Goal: Obtain resource: Download file/media

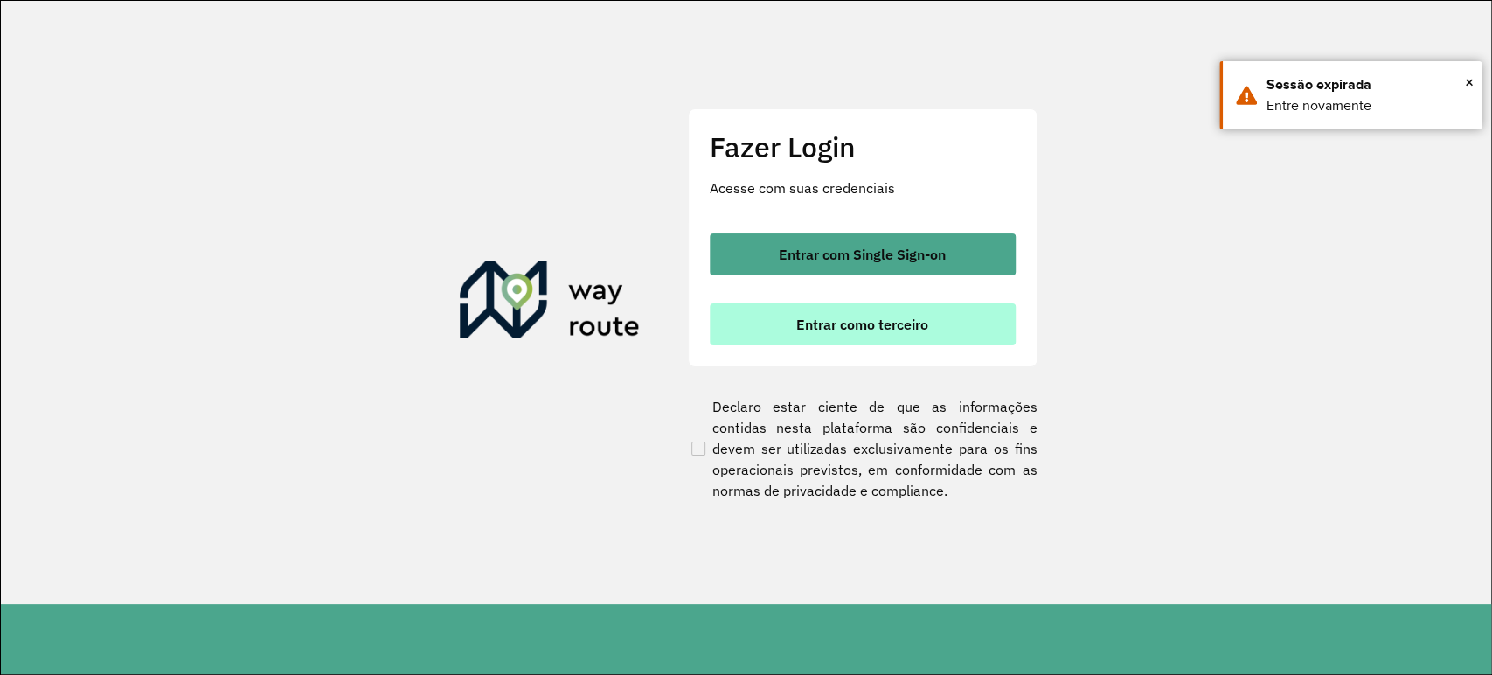
click at [877, 312] on button "Entrar como terceiro" at bounding box center [863, 324] width 306 height 42
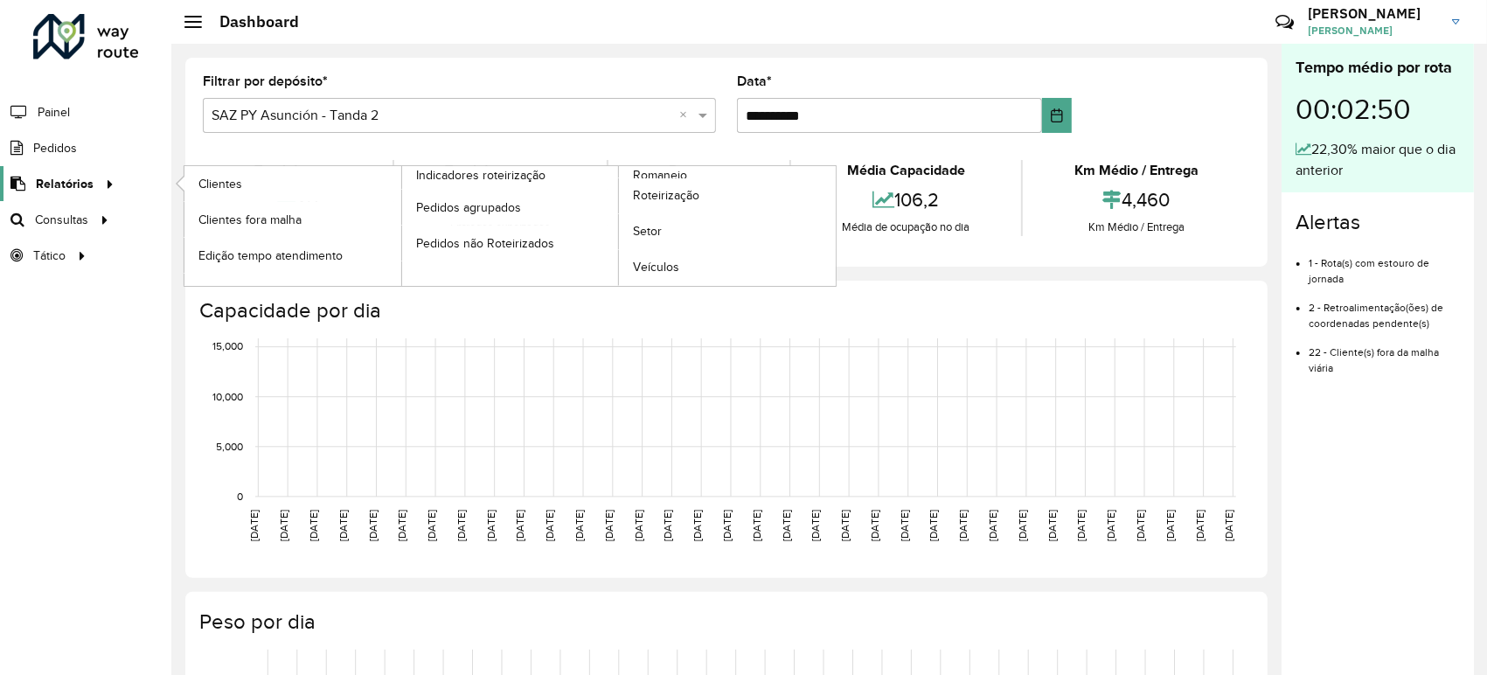
click at [115, 177] on div at bounding box center [107, 184] width 26 height 18
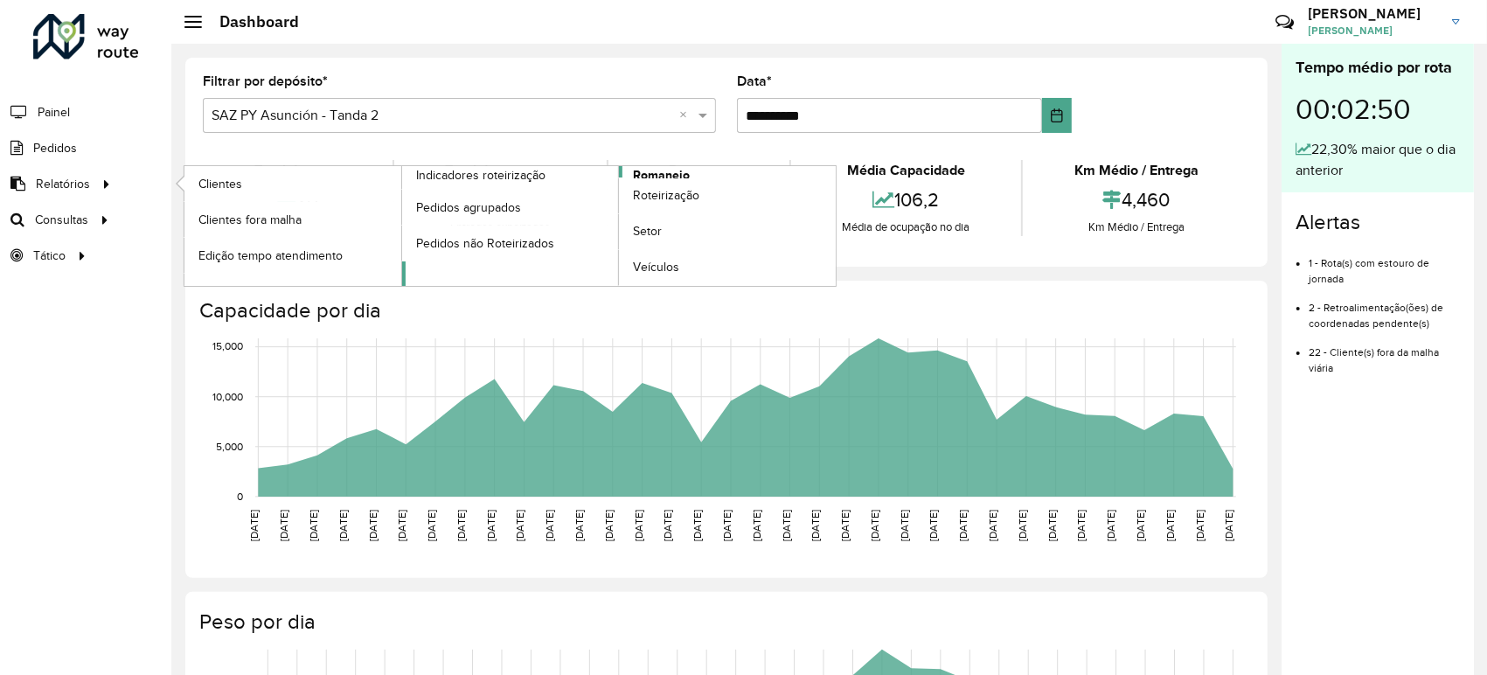
click at [665, 177] on span "Romaneio" at bounding box center [661, 175] width 57 height 18
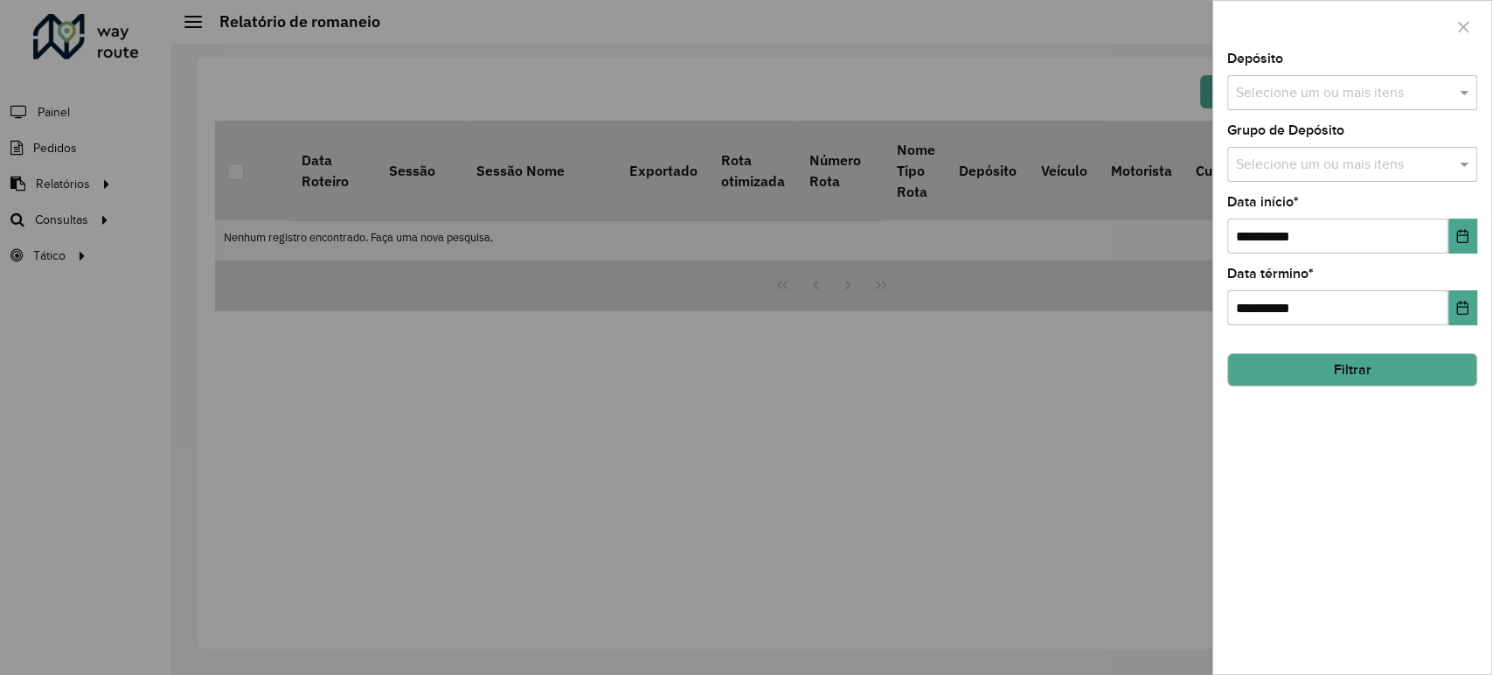
click at [1279, 108] on div "Selecione um ou mais itens" at bounding box center [1352, 92] width 250 height 35
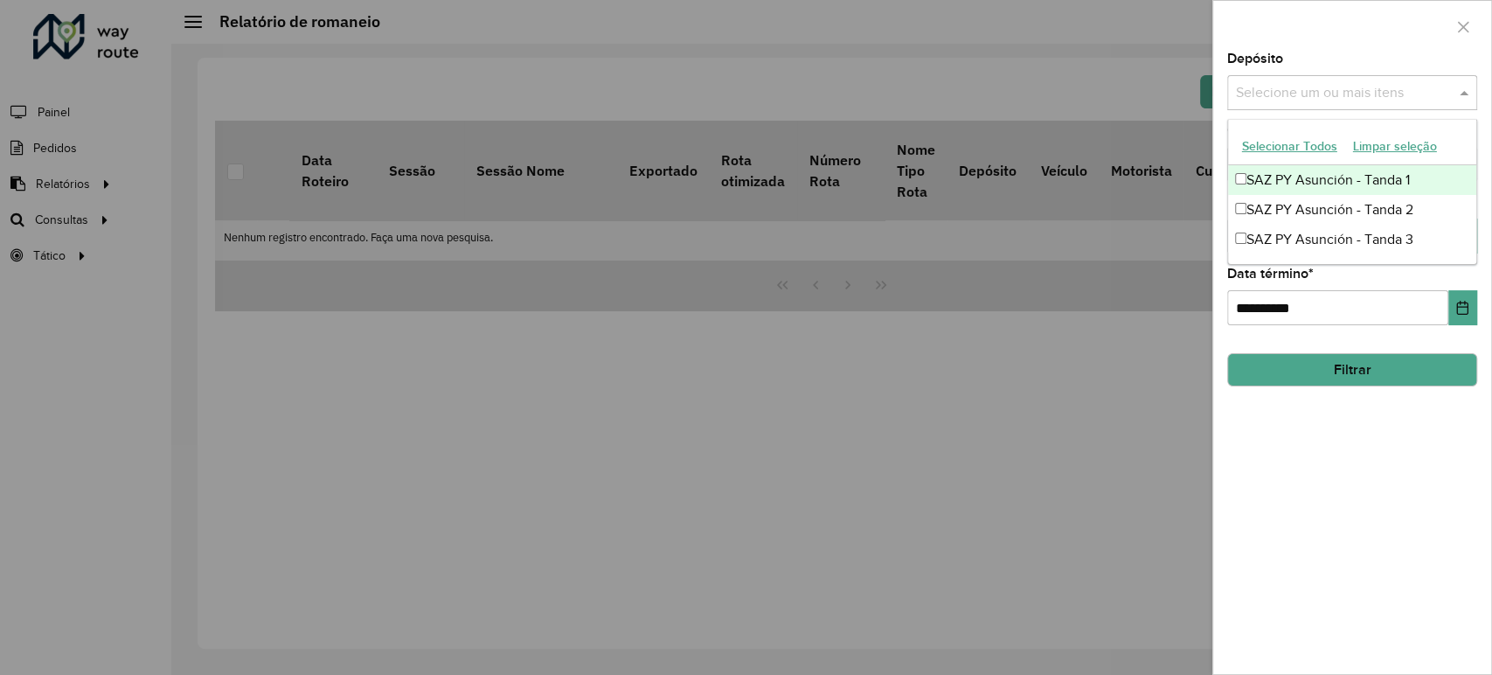
drag, startPoint x: 1264, startPoint y: 177, endPoint x: 1269, endPoint y: 194, distance: 18.3
click at [1266, 177] on div "SAZ PY Asunción - Tanda 1" at bounding box center [1352, 180] width 248 height 30
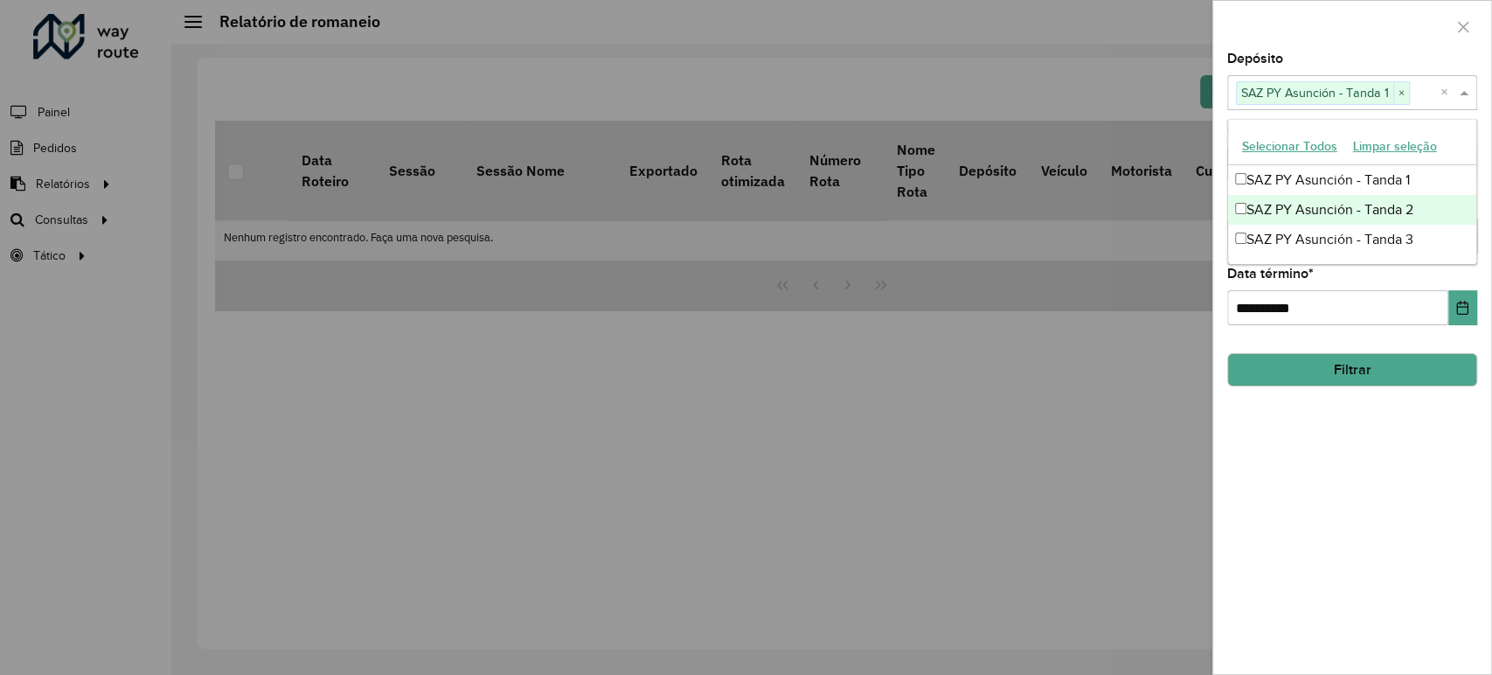
click at [1268, 199] on div "SAZ PY Asunción - Tanda 2" at bounding box center [1352, 210] width 248 height 30
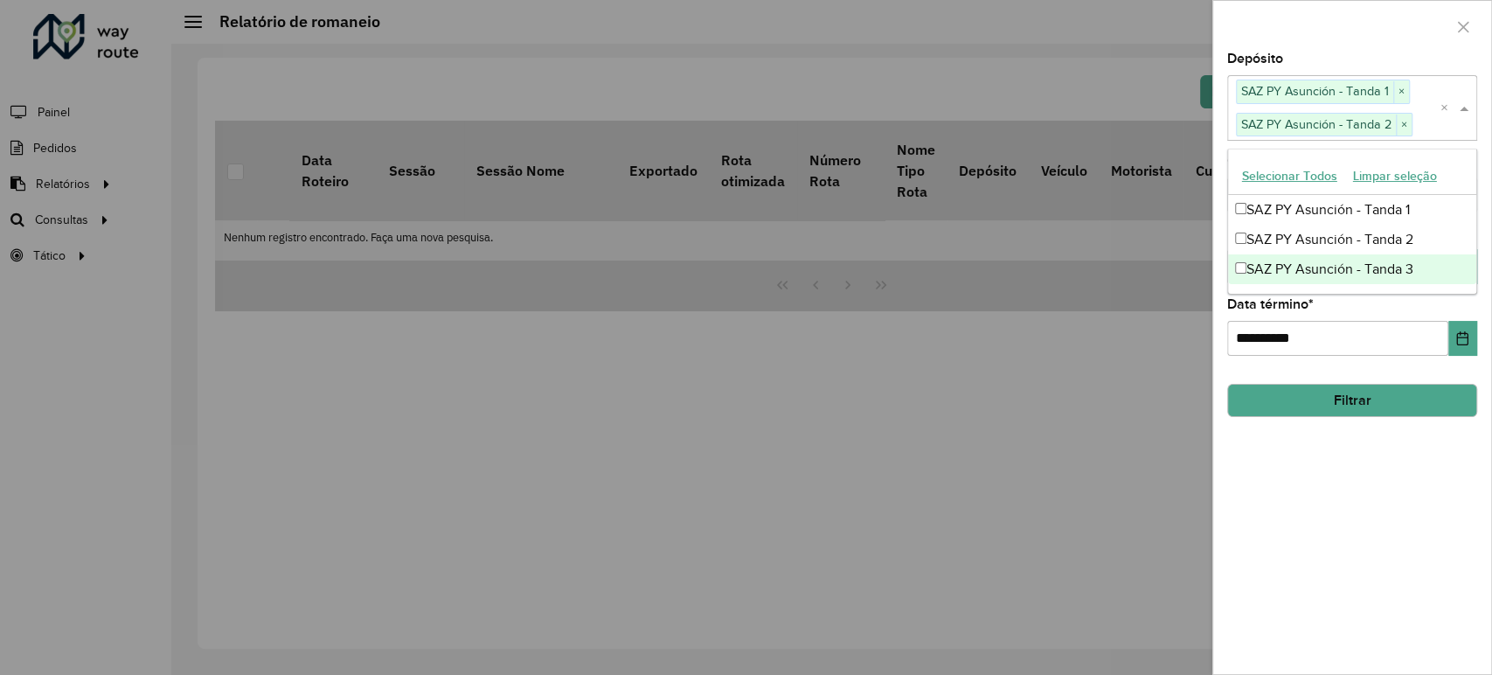
click at [1270, 263] on div "SAZ PY Asunción - Tanda 3" at bounding box center [1352, 269] width 248 height 30
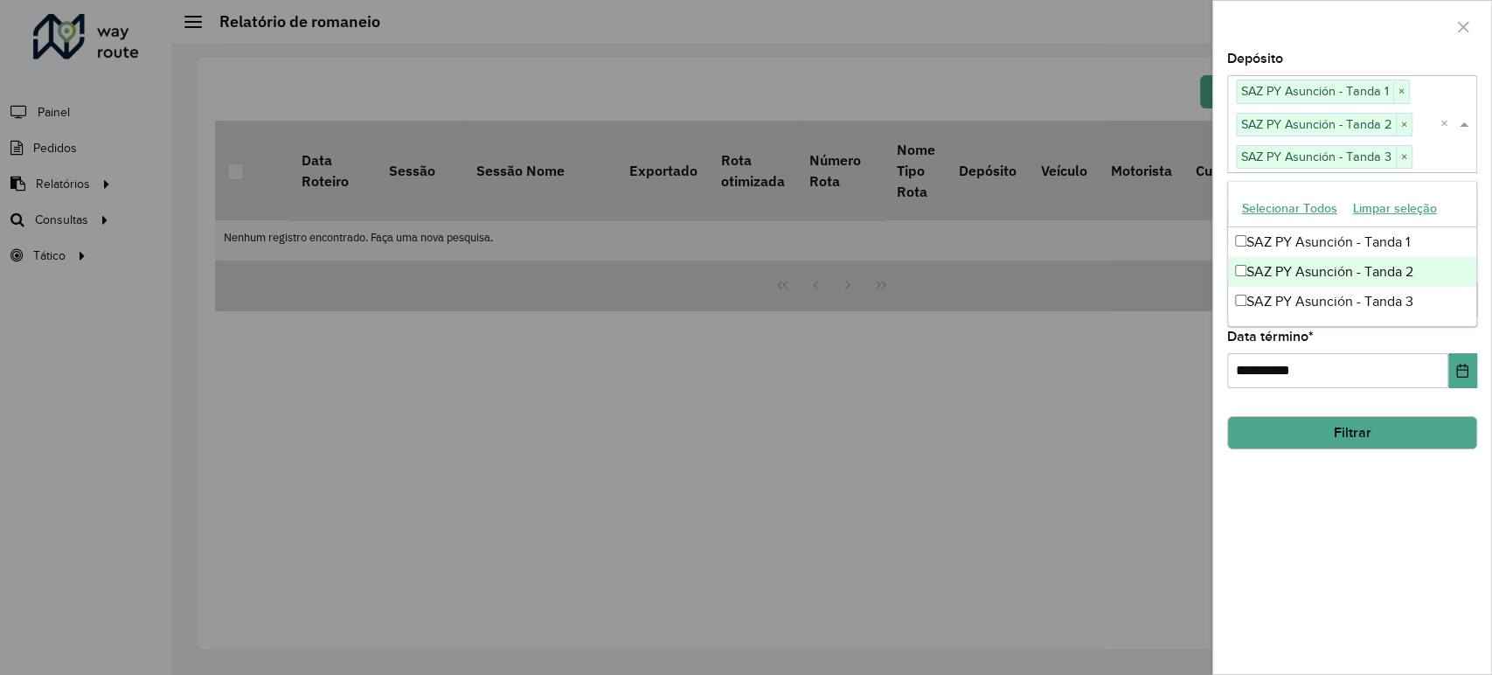
drag, startPoint x: 1335, startPoint y: 15, endPoint x: 1334, endPoint y: 44, distance: 28.9
click at [1333, 15] on div at bounding box center [1352, 27] width 278 height 52
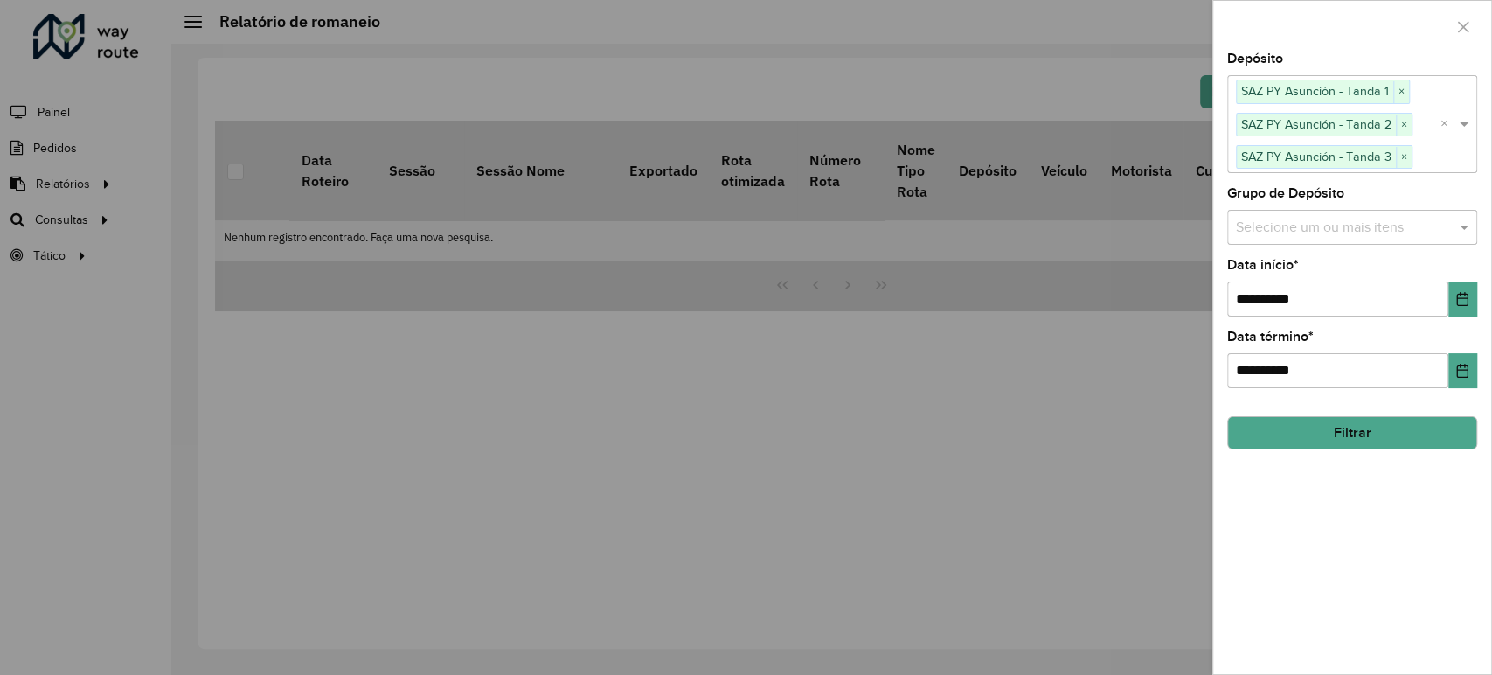
click at [1274, 227] on input "text" at bounding box center [1344, 227] width 224 height 21
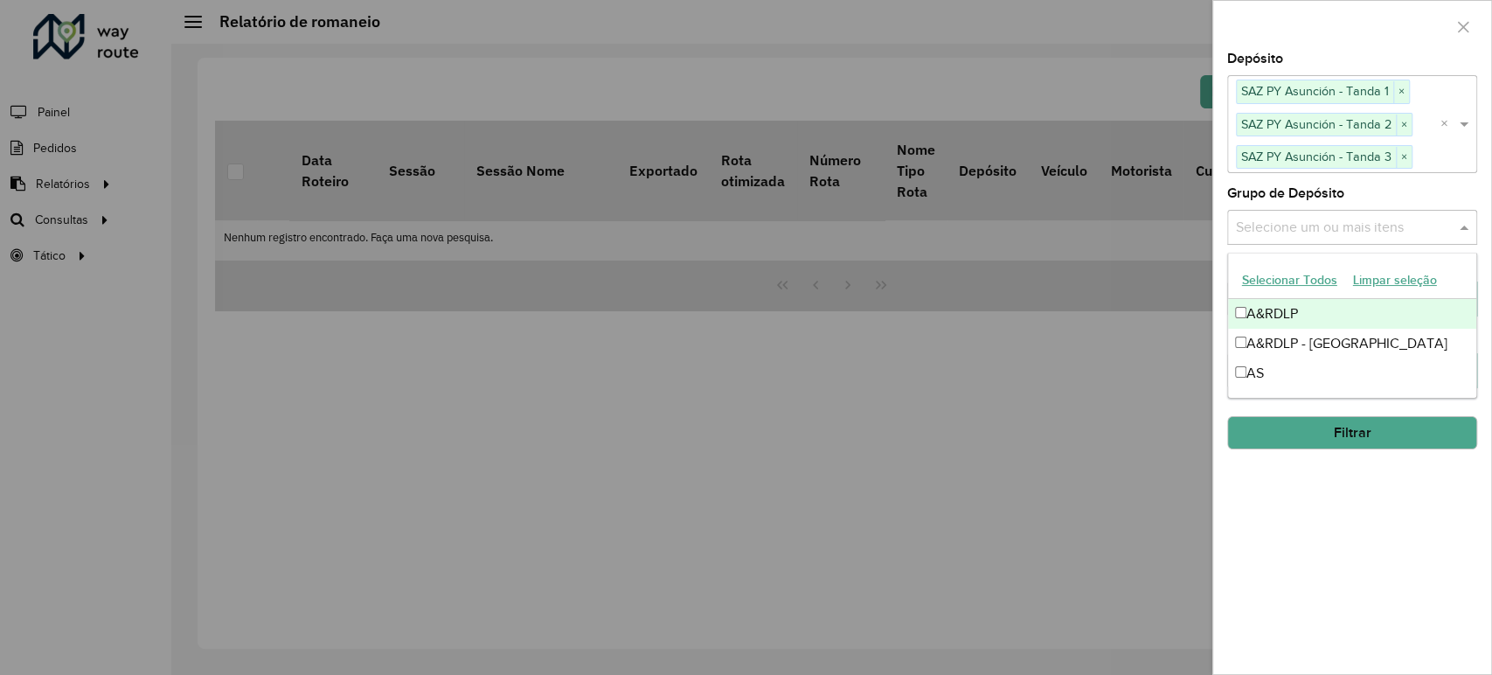
click at [1330, 36] on div at bounding box center [1352, 27] width 278 height 52
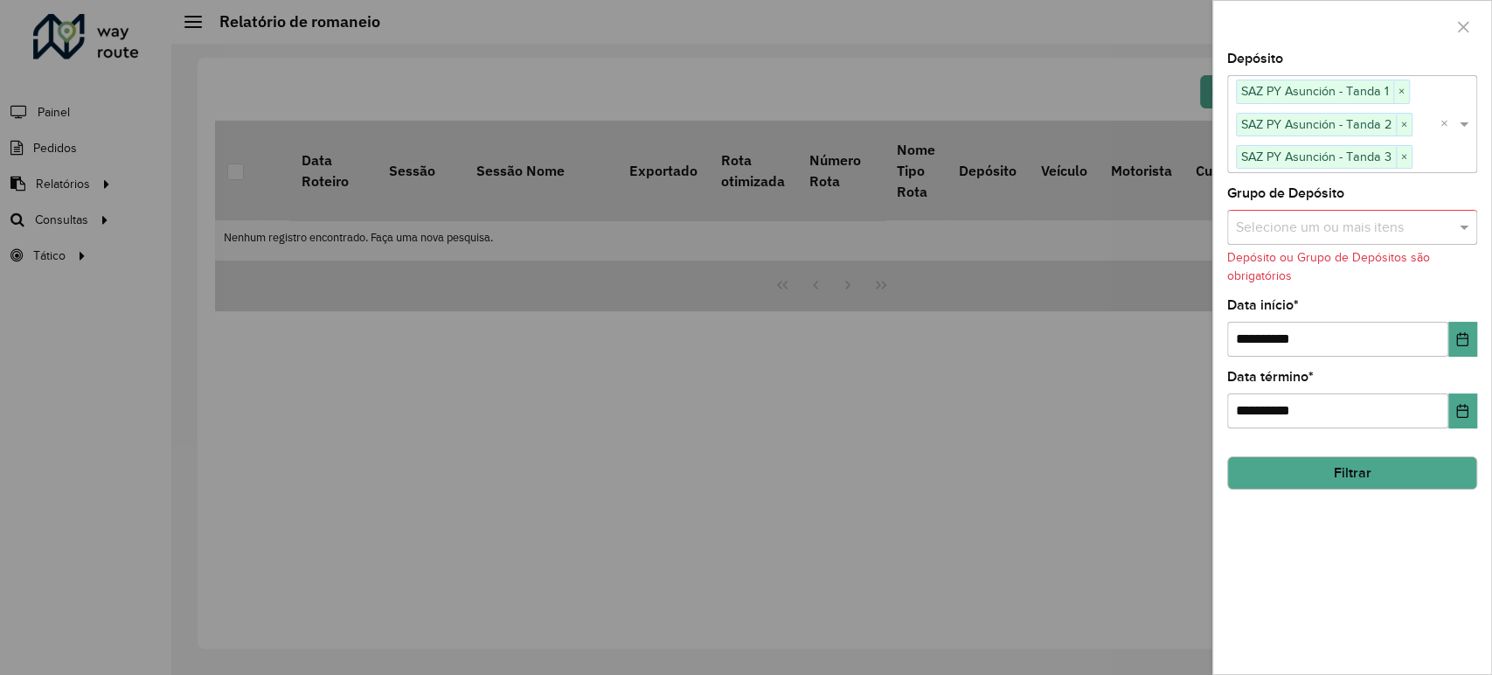
click at [1350, 481] on button "Filtrar" at bounding box center [1352, 472] width 250 height 33
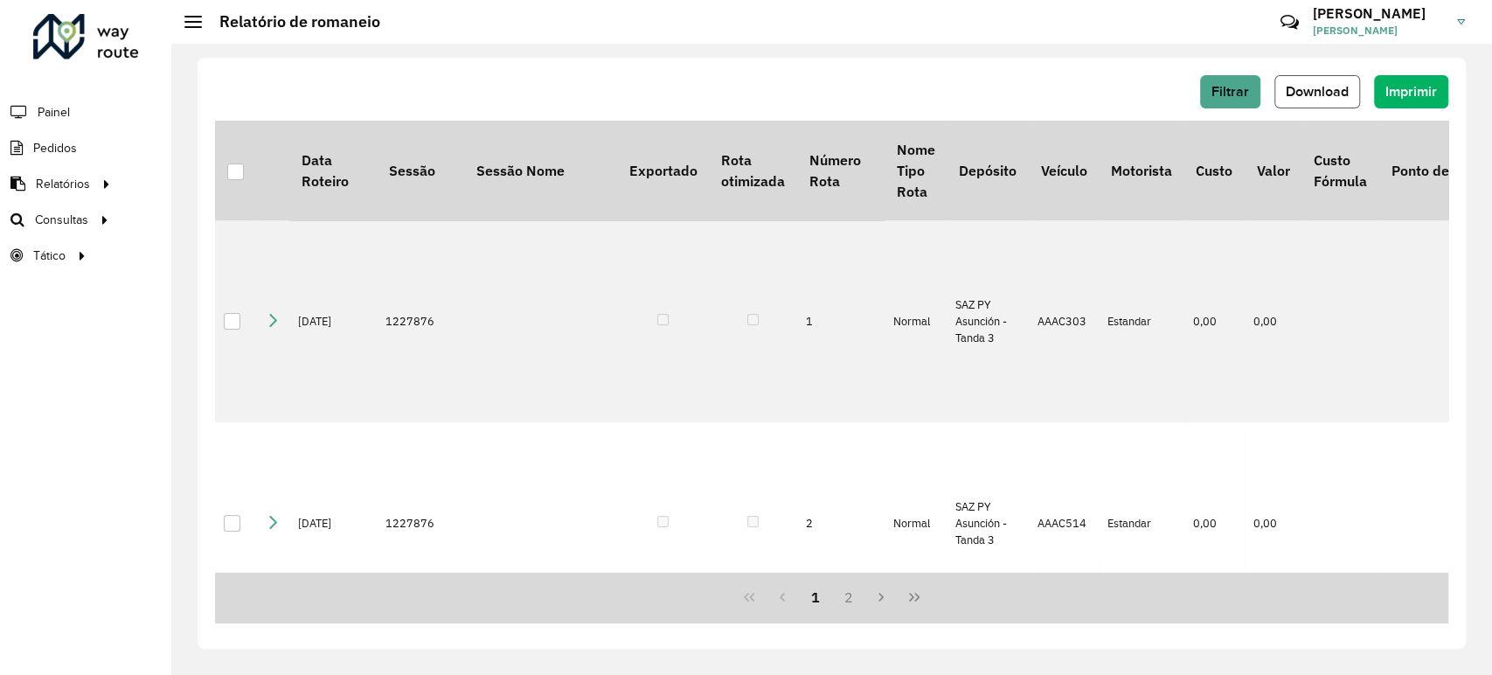
click at [1329, 96] on span "Download" at bounding box center [1317, 91] width 63 height 15
